Goal: Task Accomplishment & Management: Manage account settings

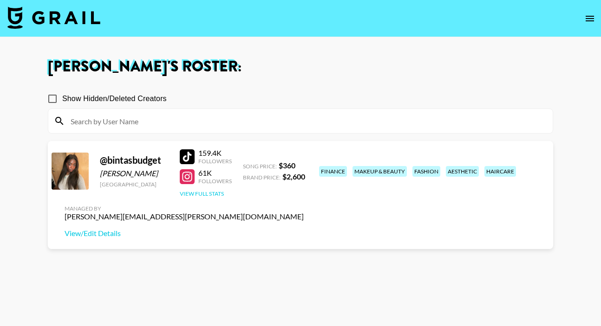
click at [204, 196] on button "View Full Stats" at bounding box center [202, 193] width 44 height 7
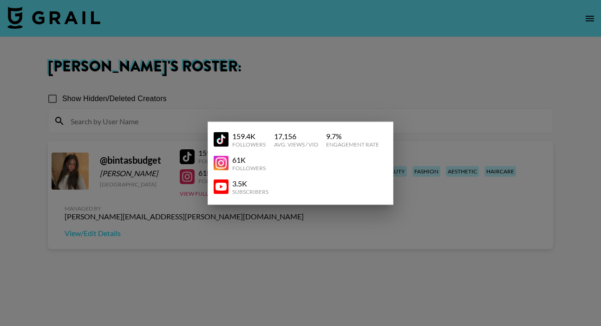
click at [201, 224] on div at bounding box center [300, 163] width 601 height 326
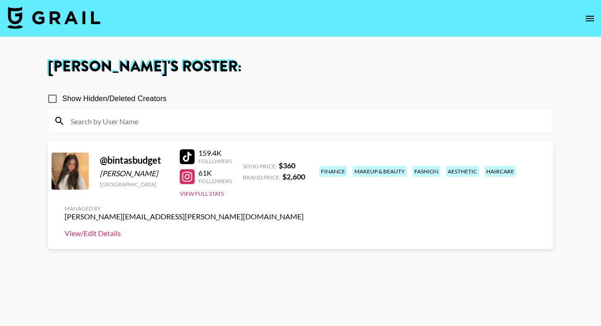
click at [304, 229] on link "View/Edit Details" at bounding box center [184, 233] width 239 height 9
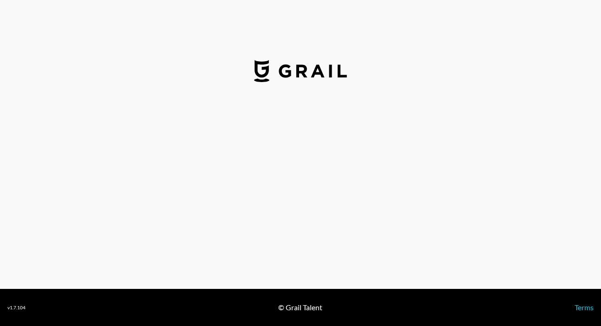
select select "USD"
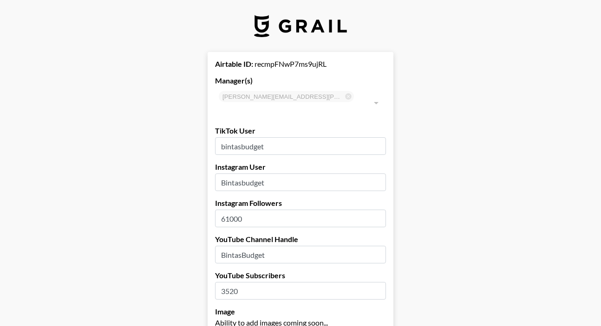
click at [229, 210] on input "61000" at bounding box center [300, 219] width 171 height 18
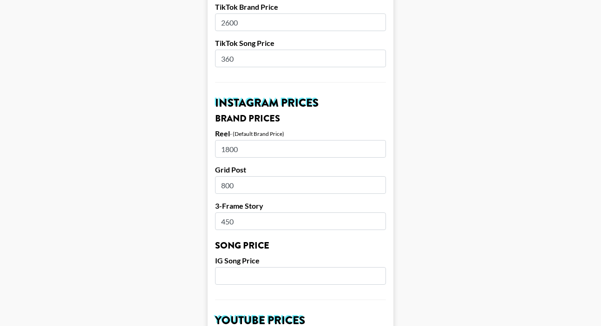
scroll to position [371, 0]
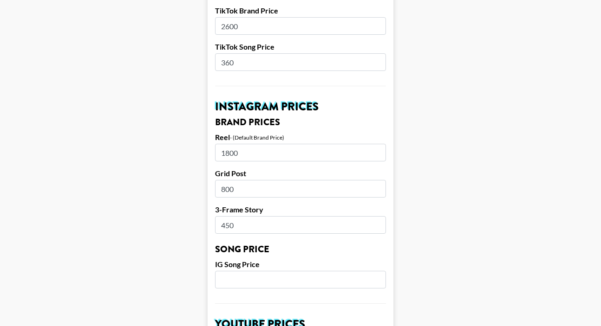
type input "63000"
click at [229, 144] on input "1800" at bounding box center [300, 153] width 171 height 18
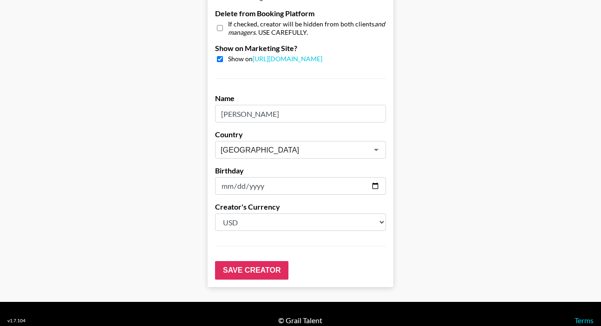
type input "2000"
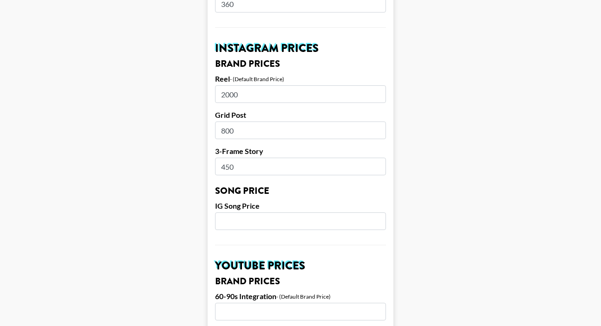
scroll to position [429, 0]
click at [224, 158] on input "450" at bounding box center [300, 167] width 171 height 18
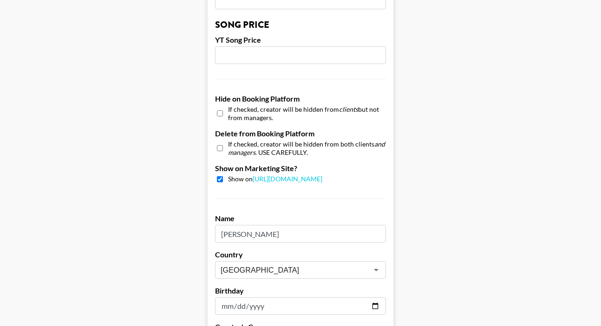
scroll to position [933, 0]
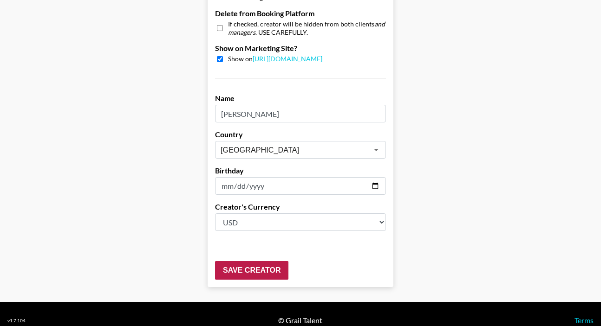
type input "550"
click at [255, 261] on input "Save Creator" at bounding box center [251, 270] width 73 height 19
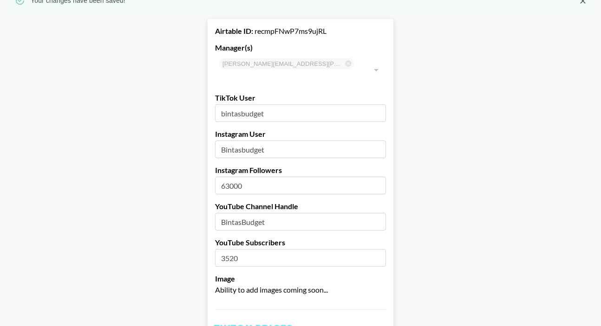
scroll to position [70, 0]
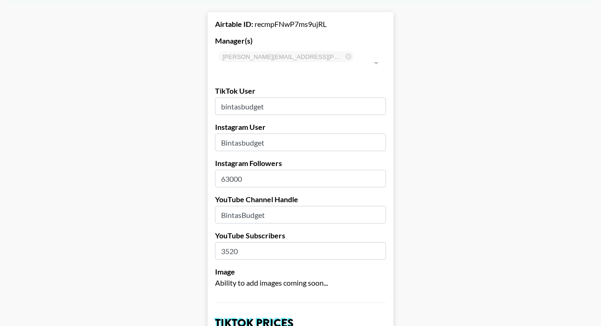
click at [234, 242] on input "3520" at bounding box center [300, 251] width 171 height 18
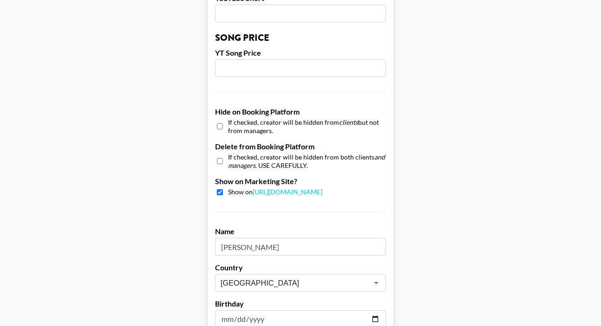
scroll to position [963, 0]
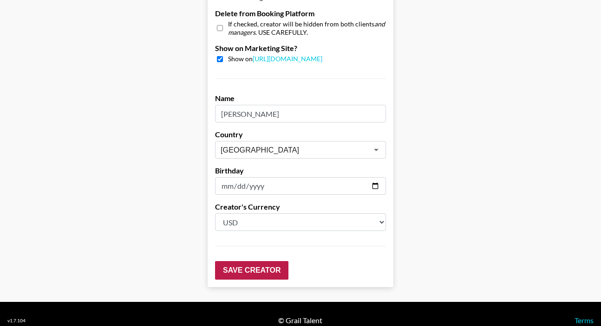
type input "3660"
click at [247, 261] on input "Save Creator" at bounding box center [251, 270] width 73 height 19
